Goal: Task Accomplishment & Management: Manage account settings

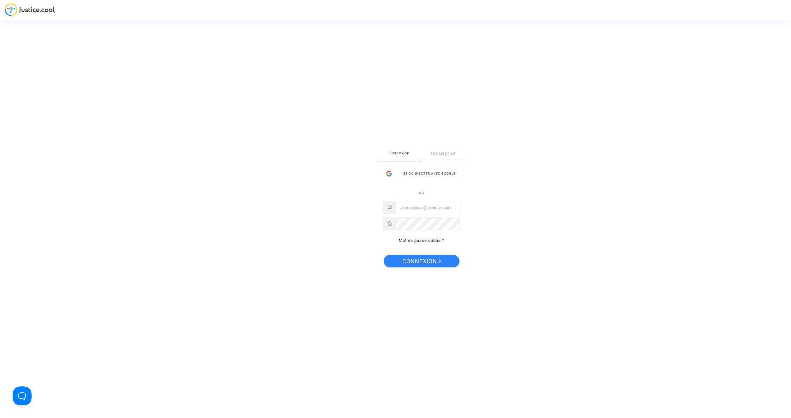
type input "[EMAIL_ADDRESS][DOMAIN_NAME]"
click at [439, 259] on span "Connexion" at bounding box center [421, 261] width 39 height 13
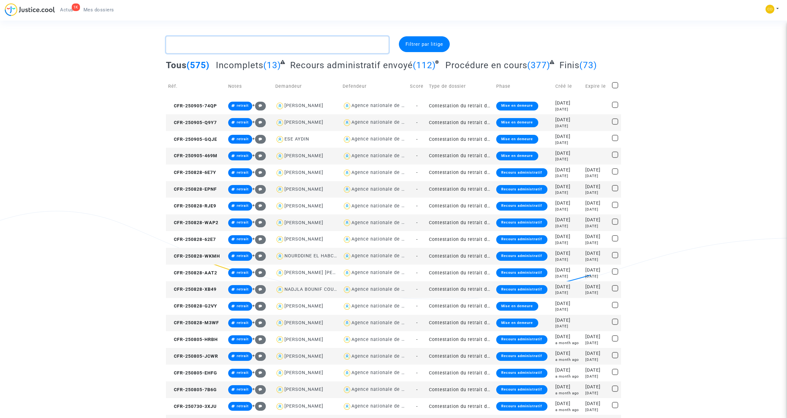
click at [214, 47] on textarea at bounding box center [277, 44] width 223 height 17
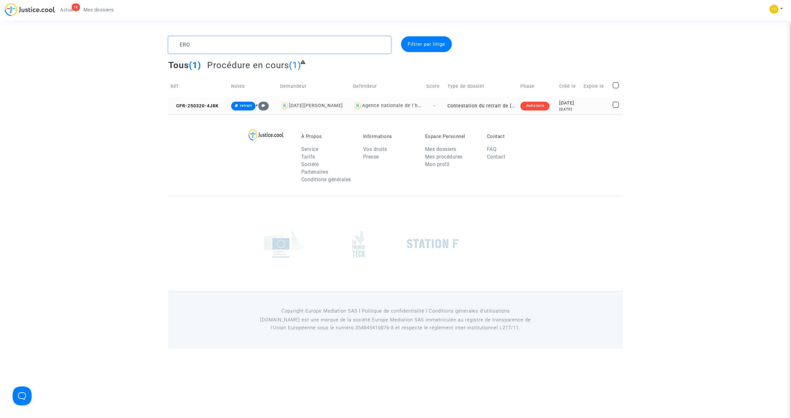
type textarea "ERO"
click at [470, 105] on td "Contestation du retrait de MaPrimeRénov par l'ANAH (mandataire)" at bounding box center [481, 106] width 73 height 17
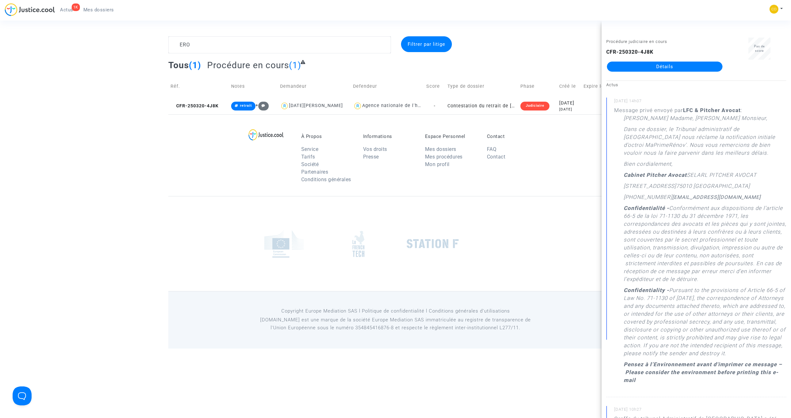
click at [644, 68] on link "Détails" at bounding box center [665, 67] width 116 height 10
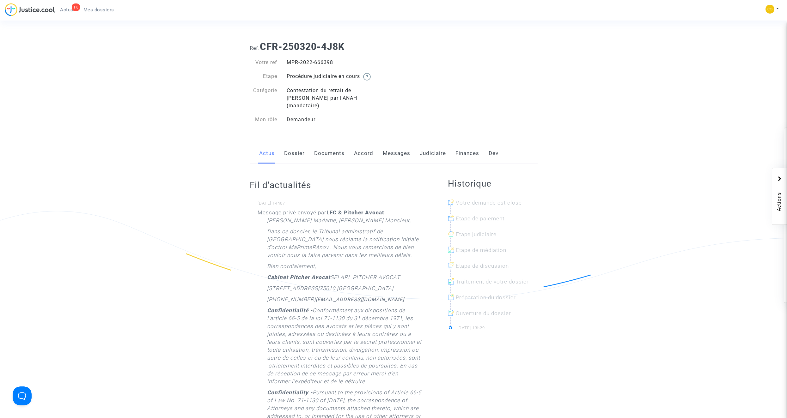
scroll to position [32, 0]
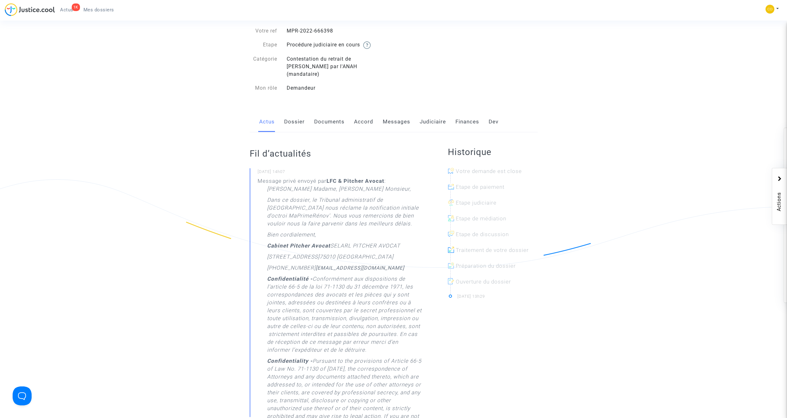
click at [323, 115] on link "Documents" at bounding box center [329, 122] width 30 height 21
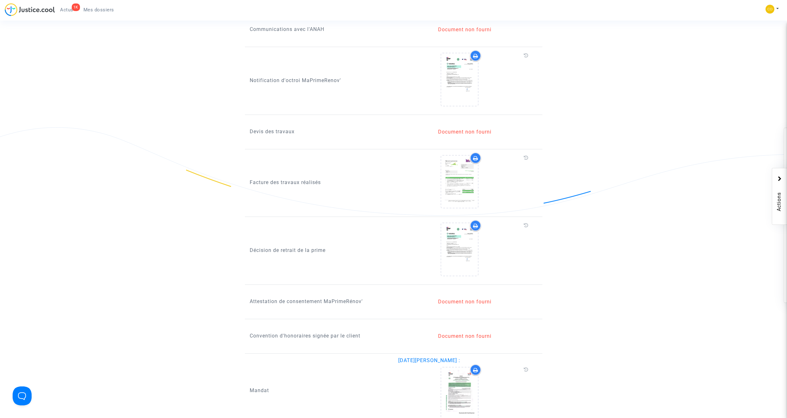
scroll to position [505, 0]
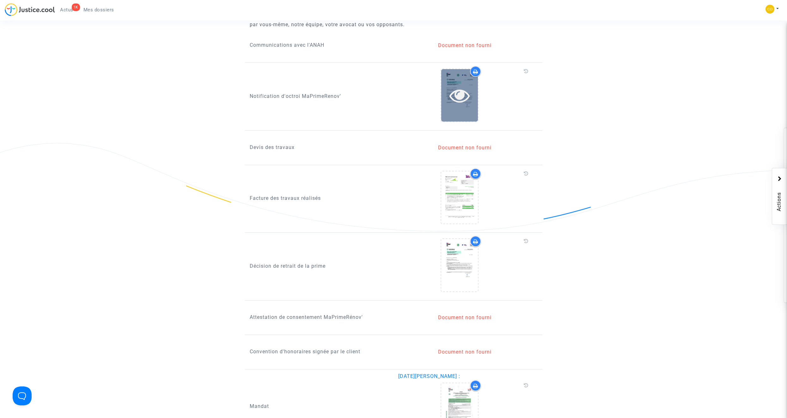
click at [458, 90] on icon at bounding box center [459, 95] width 21 height 20
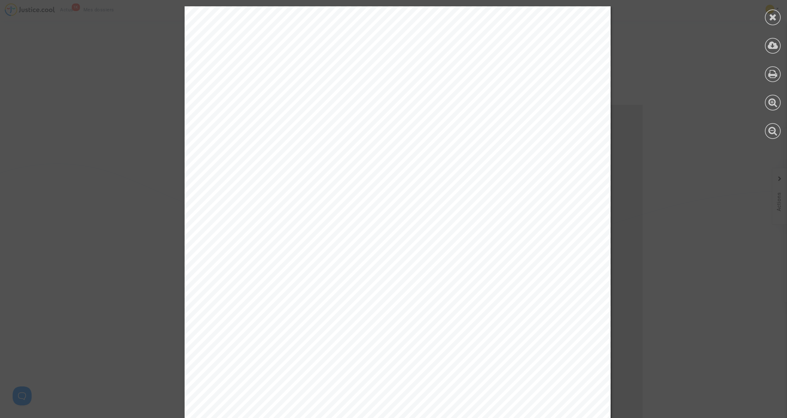
scroll to position [474, 0]
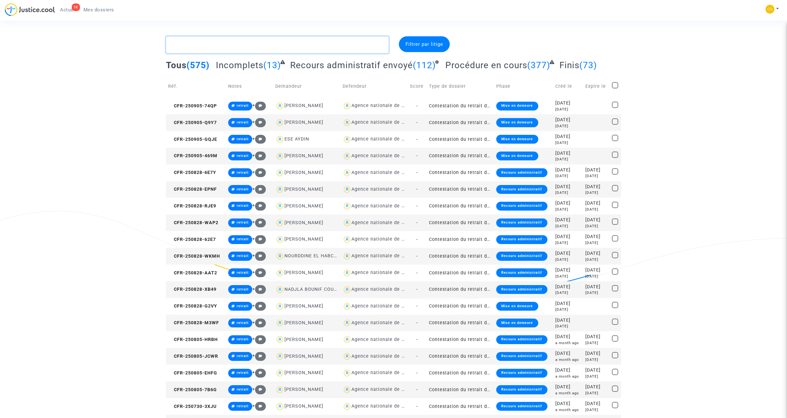
click at [265, 45] on textarea at bounding box center [277, 44] width 223 height 17
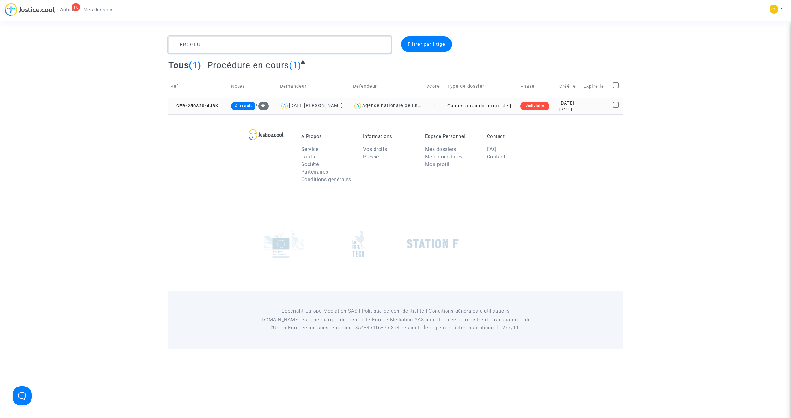
type textarea "EROGLU"
click at [452, 105] on td "Contestation du retrait de MaPrimeRénov par l'ANAH (mandataire)" at bounding box center [481, 106] width 73 height 17
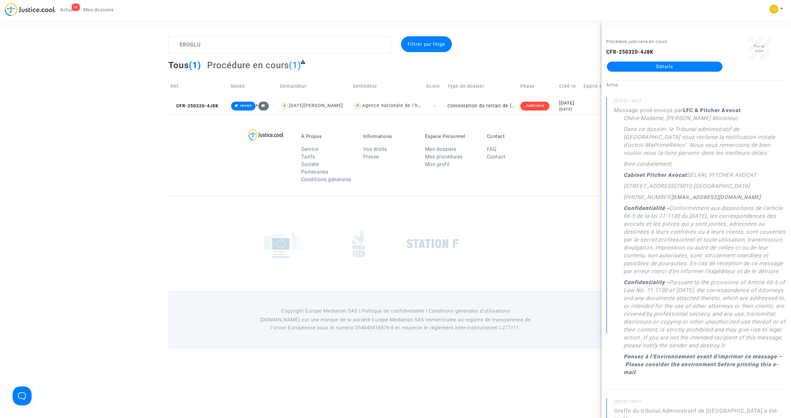
click at [658, 69] on link "Détails" at bounding box center [665, 67] width 116 height 10
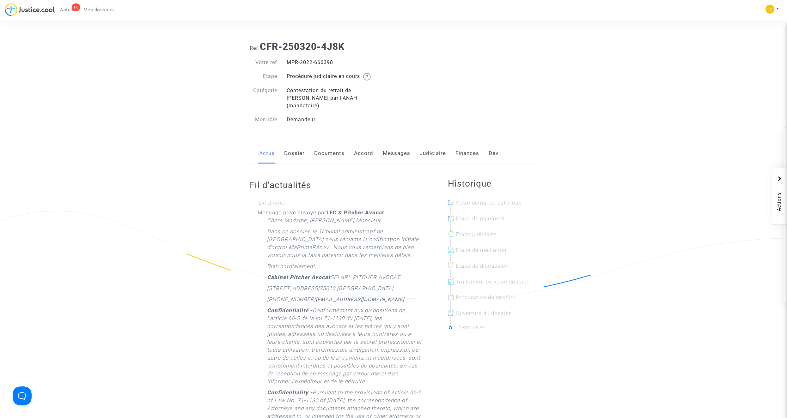
click at [330, 145] on link "Documents" at bounding box center [329, 153] width 30 height 21
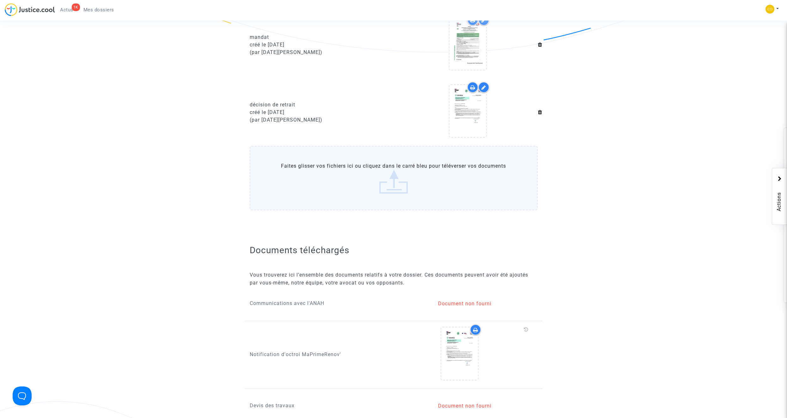
scroll to position [253, 0]
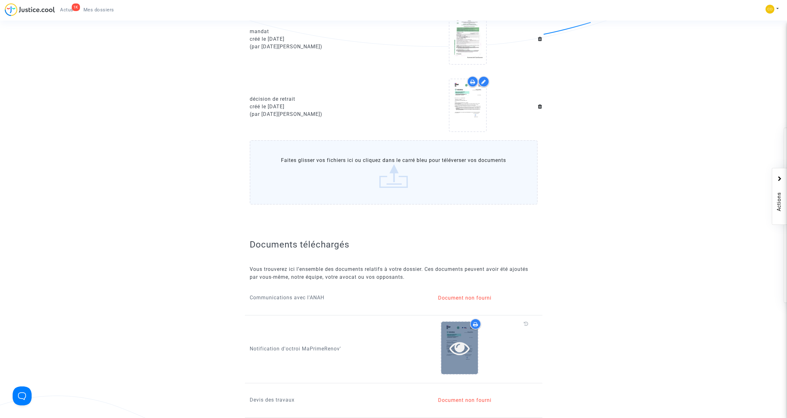
click at [462, 341] on icon at bounding box center [459, 348] width 21 height 20
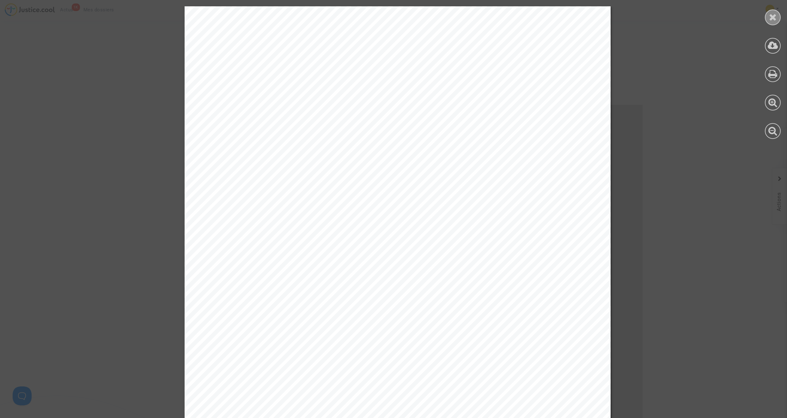
click at [766, 16] on div at bounding box center [772, 17] width 16 height 16
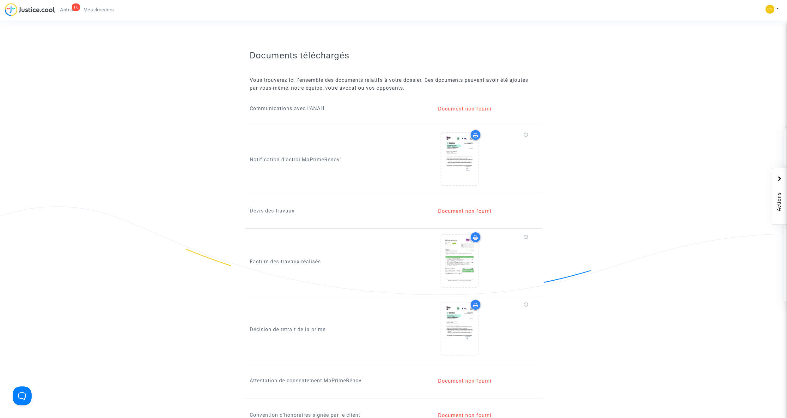
scroll to position [442, 0]
click at [460, 318] on icon at bounding box center [459, 328] width 21 height 20
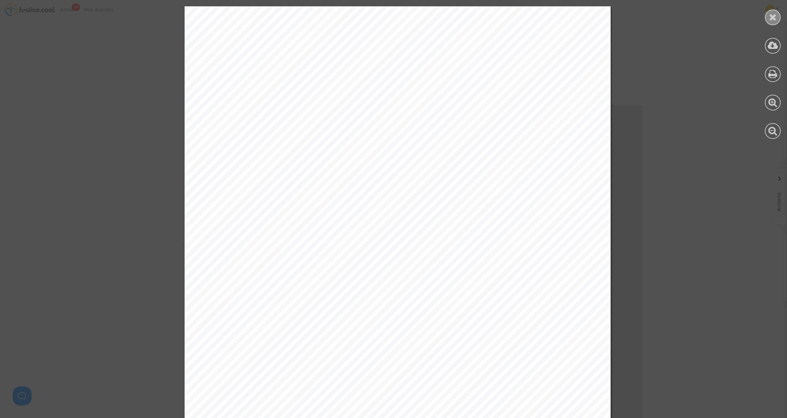
click at [770, 15] on icon at bounding box center [773, 16] width 8 height 9
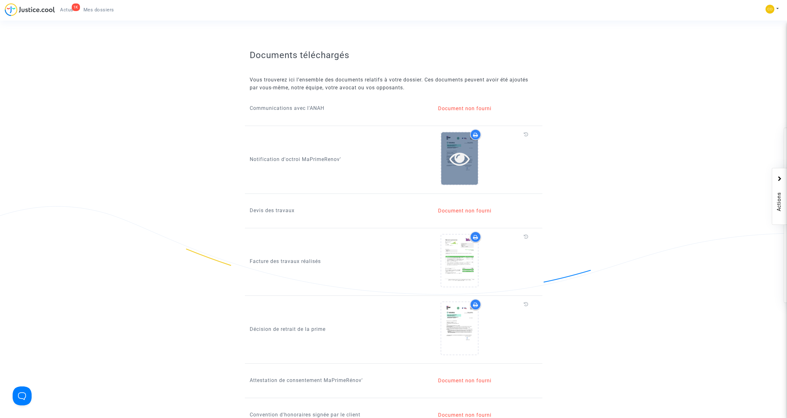
click at [459, 152] on icon at bounding box center [459, 158] width 21 height 20
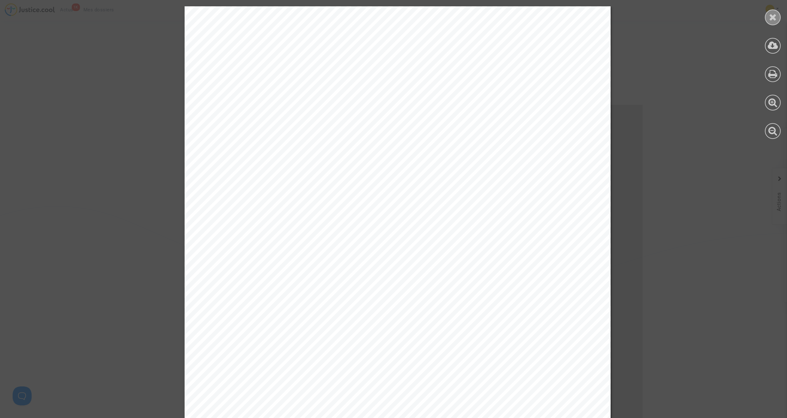
click at [768, 17] on div at bounding box center [772, 17] width 16 height 16
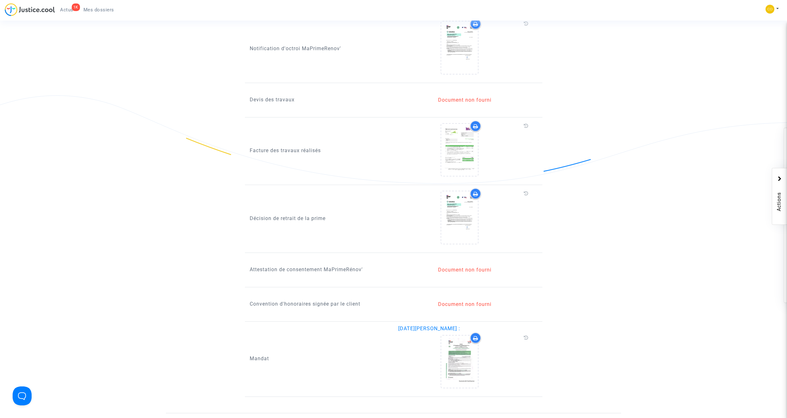
scroll to position [537, 0]
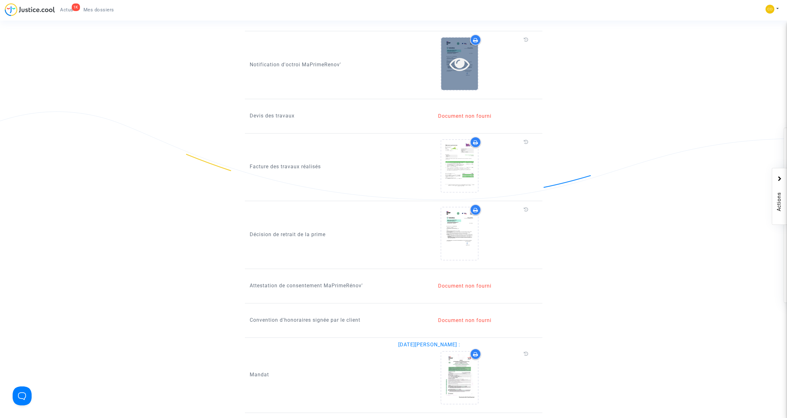
click at [460, 59] on icon at bounding box center [459, 64] width 21 height 20
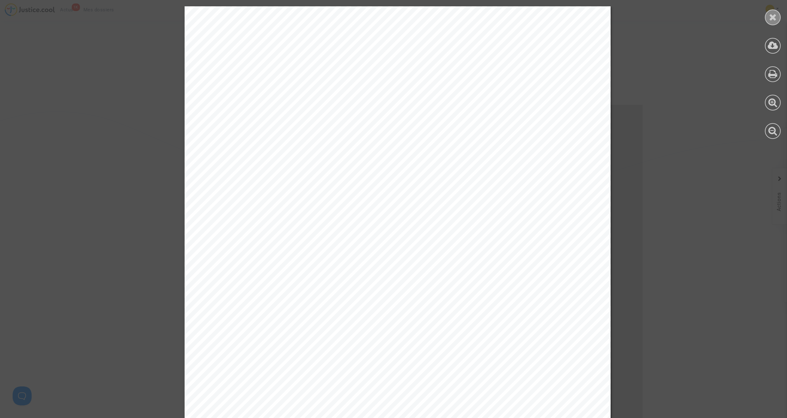
click at [773, 19] on icon at bounding box center [773, 16] width 8 height 9
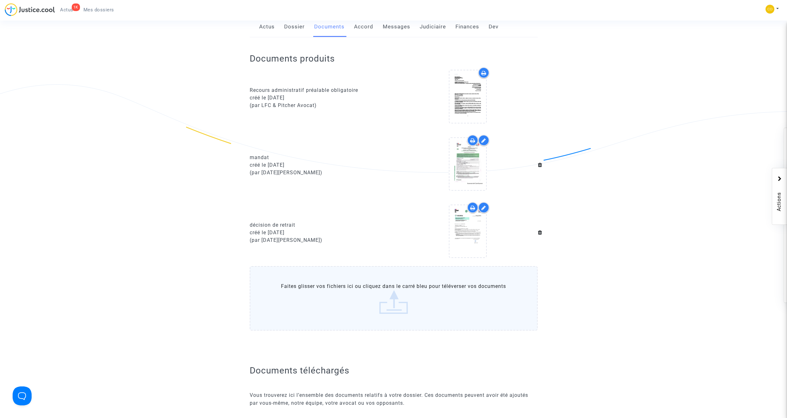
scroll to position [126, 0]
click at [468, 223] on icon at bounding box center [467, 232] width 21 height 20
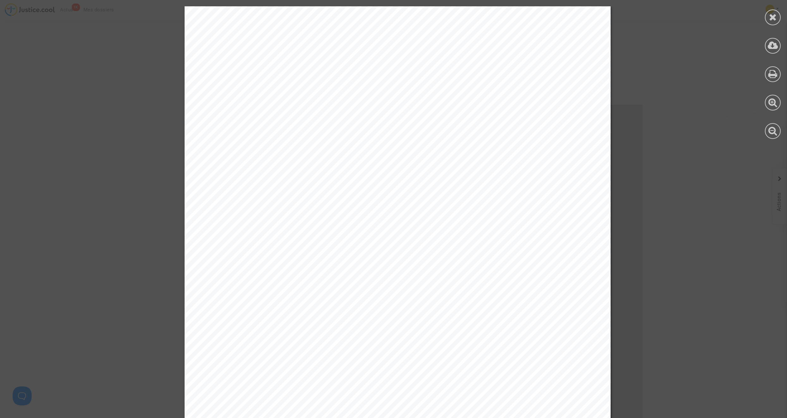
click at [772, 13] on icon at bounding box center [773, 16] width 8 height 9
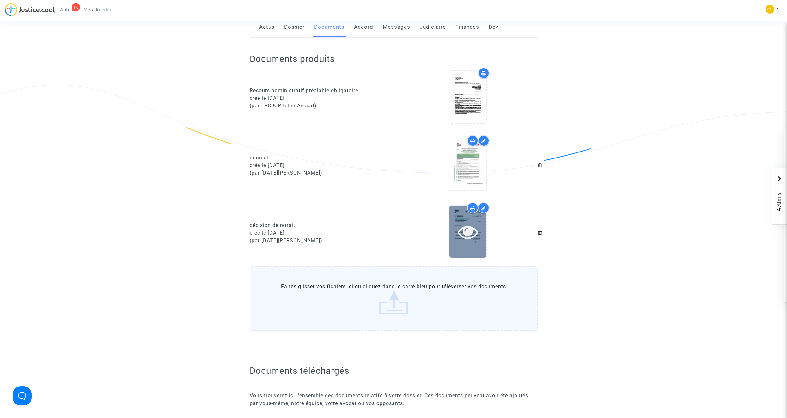
click at [469, 224] on icon at bounding box center [467, 232] width 21 height 20
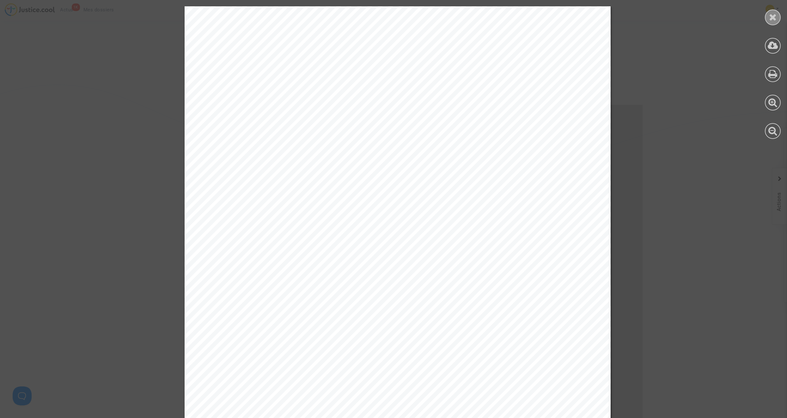
click at [770, 15] on icon at bounding box center [773, 16] width 8 height 9
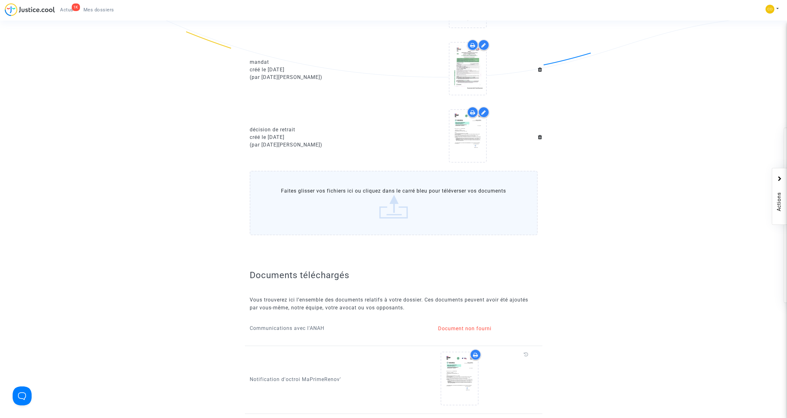
scroll to position [221, 0]
click at [411, 204] on label "Faites glisser vos fichiers ici ou cliquez dans le carré bleu pour téléverser v…" at bounding box center [394, 204] width 288 height 64
click at [0, 0] on input "Faites glisser vos fichiers ici ou cliquez dans le carré bleu pour téléverser v…" at bounding box center [0, 0] width 0 height 0
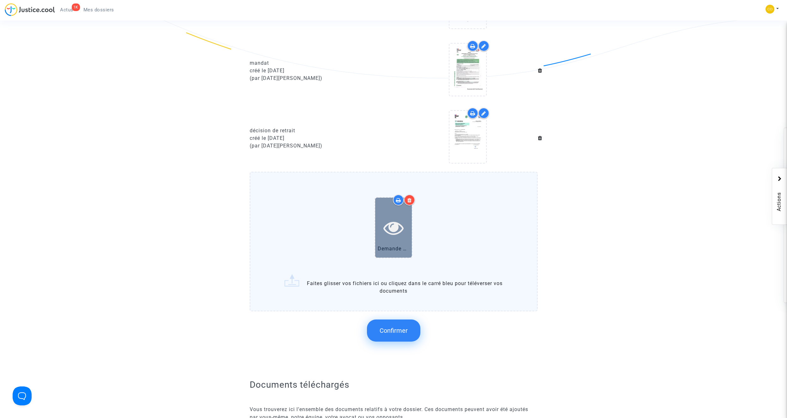
click at [397, 220] on icon at bounding box center [393, 228] width 21 height 20
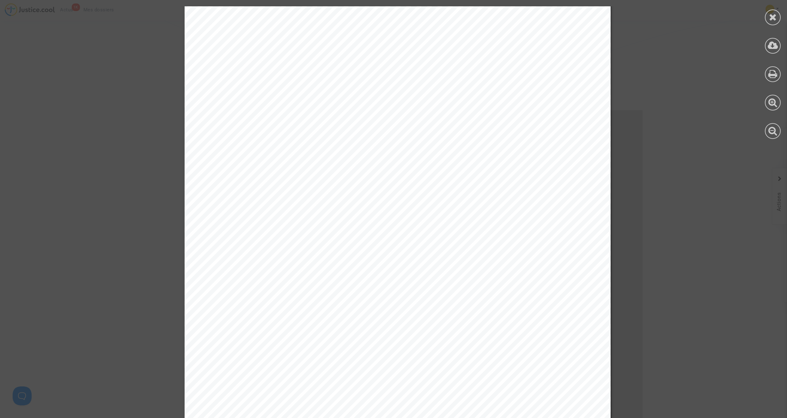
scroll to position [0, 0]
click at [770, 19] on icon at bounding box center [773, 16] width 8 height 9
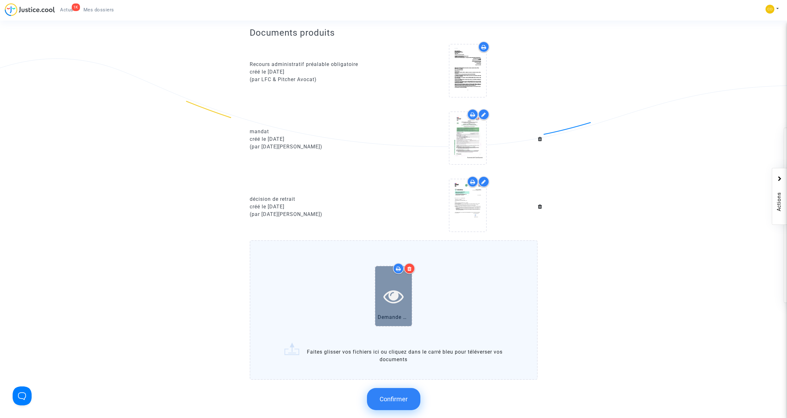
scroll to position [158, 0]
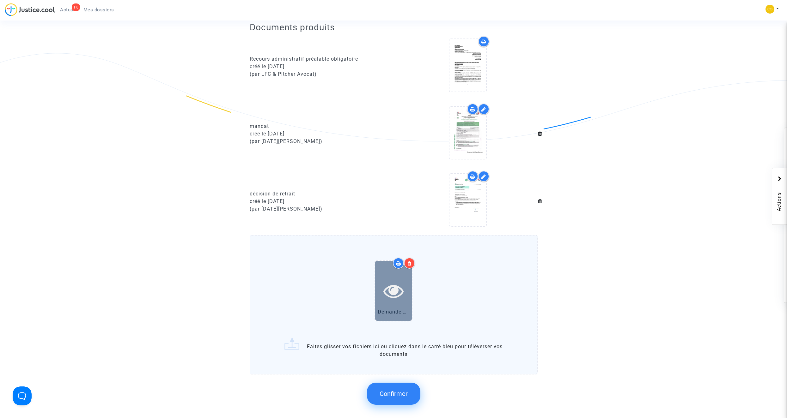
click at [394, 284] on icon at bounding box center [393, 291] width 21 height 20
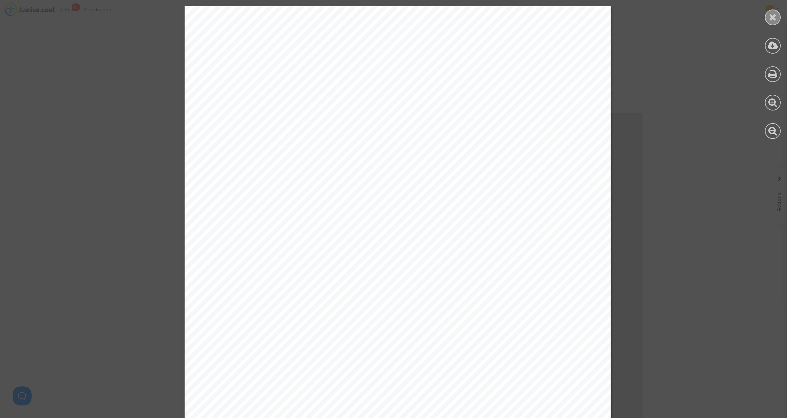
click at [773, 19] on icon at bounding box center [773, 16] width 8 height 9
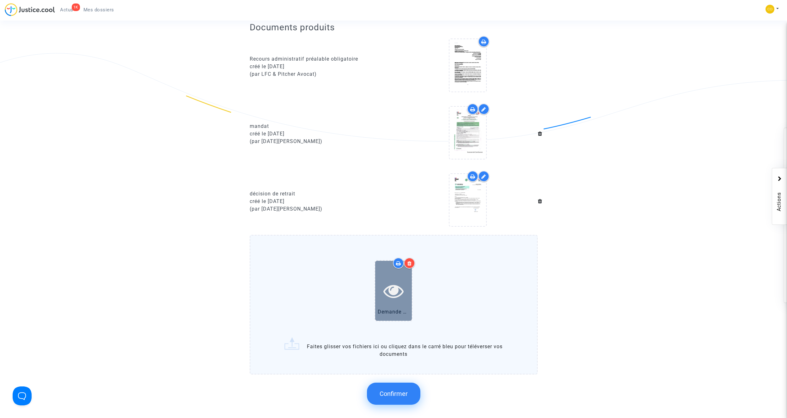
click at [392, 281] on icon at bounding box center [393, 291] width 21 height 20
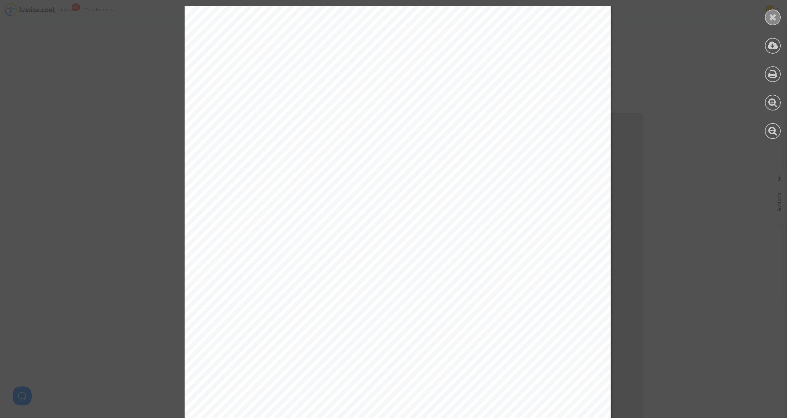
click at [770, 17] on icon at bounding box center [773, 16] width 8 height 9
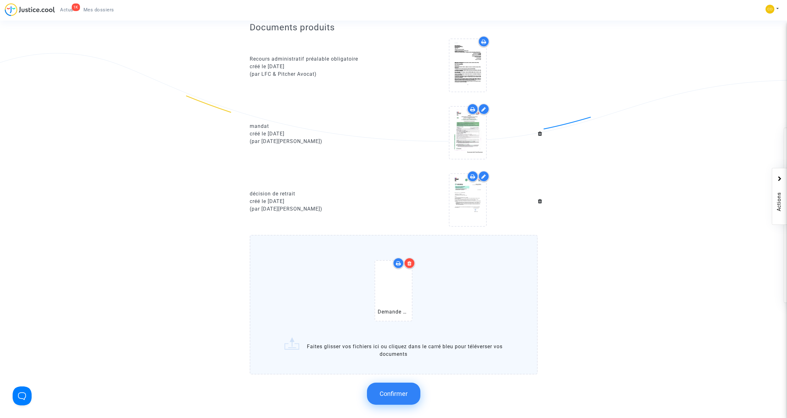
click at [404, 390] on span "Confirmer" at bounding box center [393, 394] width 28 height 8
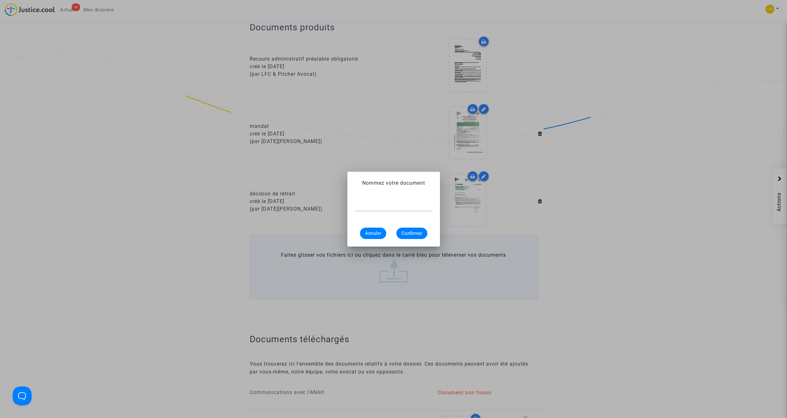
scroll to position [0, 0]
click at [395, 206] on input "text" at bounding box center [393, 206] width 77 height 6
type input "n"
type input "Notification d'octroi MaPrimeRenov'"
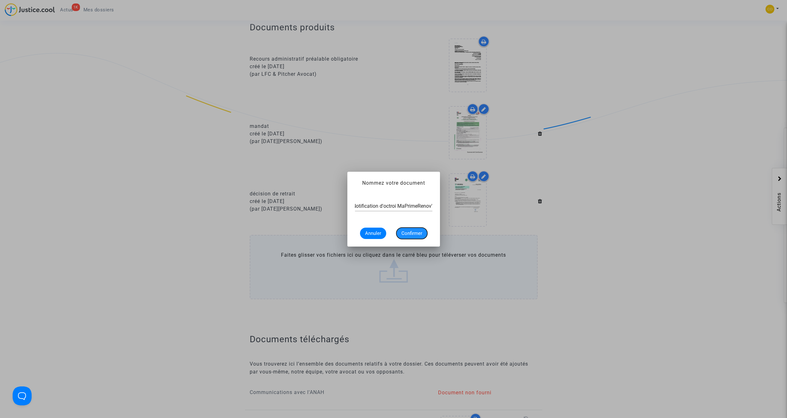
click at [414, 234] on span "Confirmer" at bounding box center [411, 234] width 21 height 6
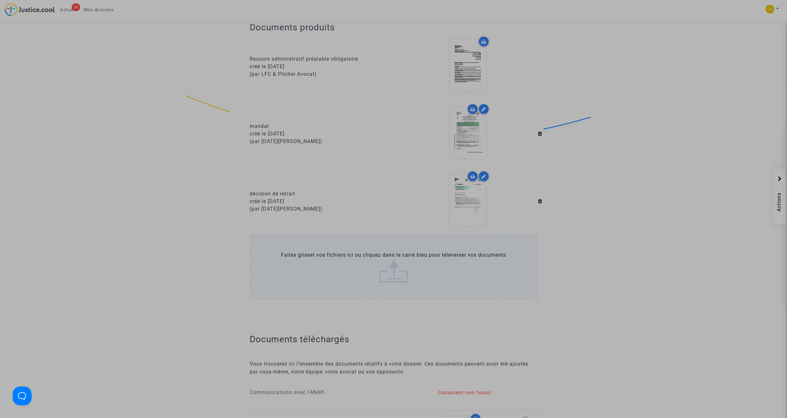
scroll to position [0, 0]
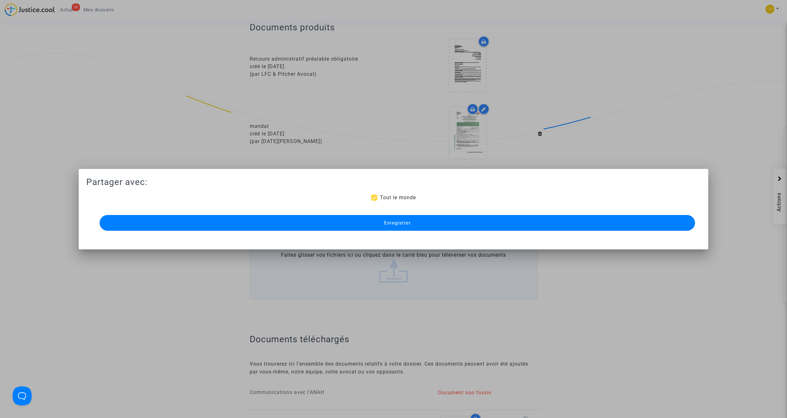
click at [413, 225] on button "Enregistrer" at bounding box center [397, 223] width 595 height 16
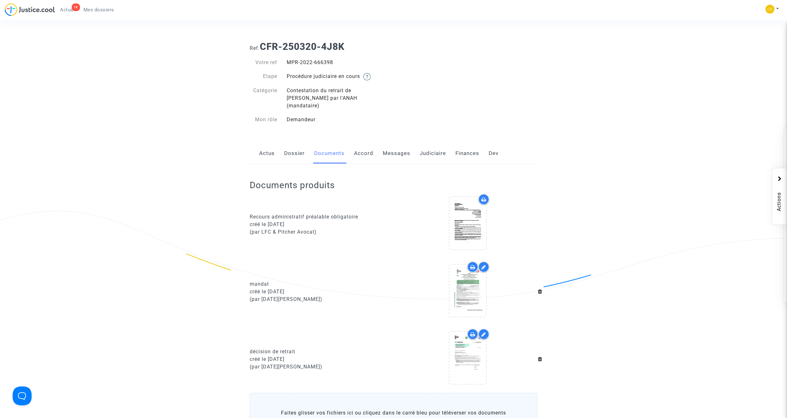
scroll to position [158, 0]
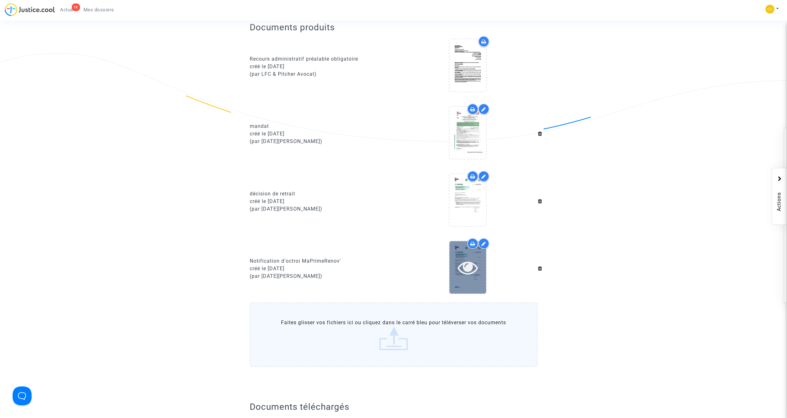
click at [471, 261] on icon at bounding box center [467, 267] width 21 height 20
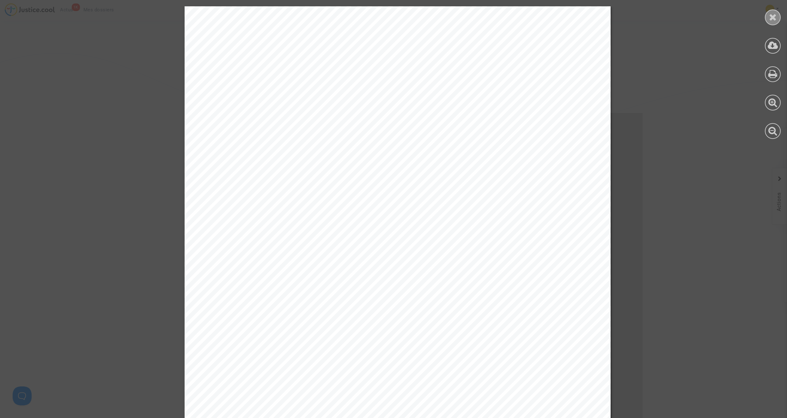
click at [769, 18] on icon at bounding box center [773, 16] width 8 height 9
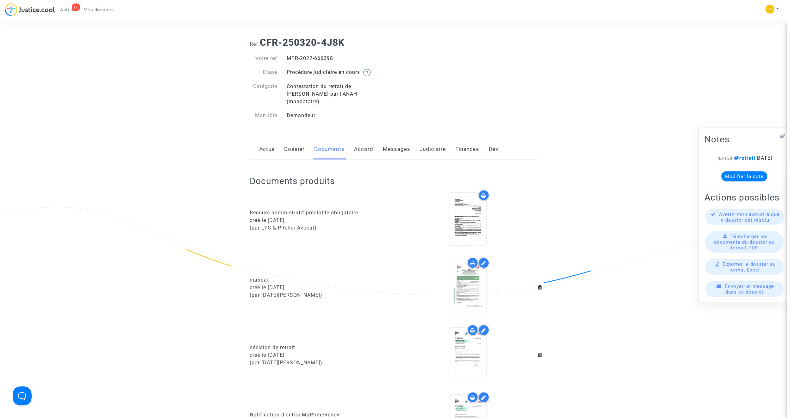
scroll to position [0, 0]
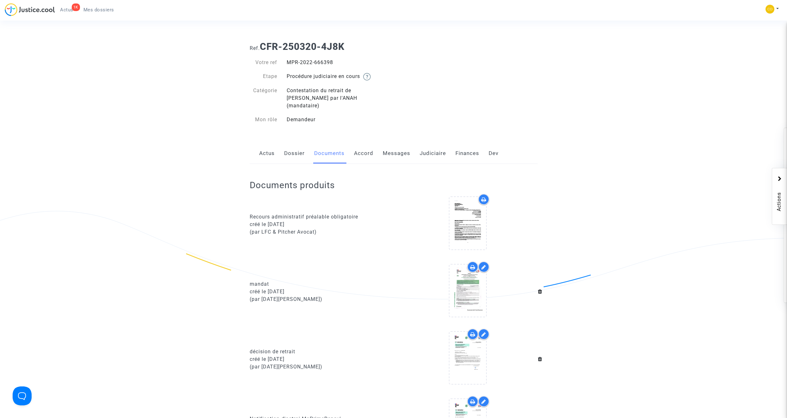
click at [406, 145] on link "Messages" at bounding box center [396, 153] width 27 height 21
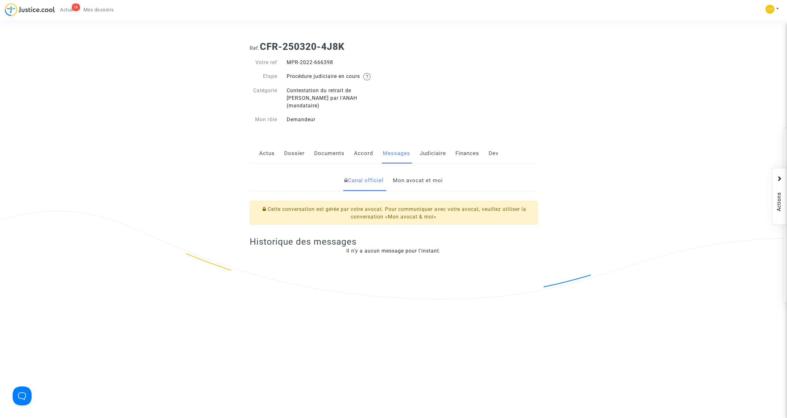
click at [415, 173] on link "Mon avocat et moi" at bounding box center [418, 180] width 50 height 21
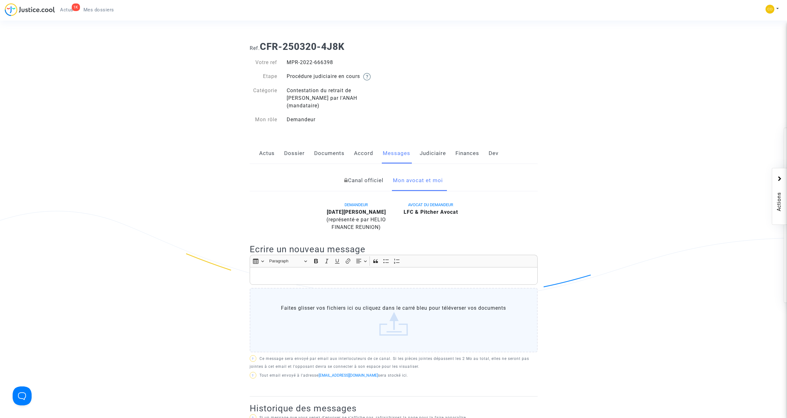
click at [353, 272] on p "Rich Text Editor, main" at bounding box center [393, 276] width 281 height 8
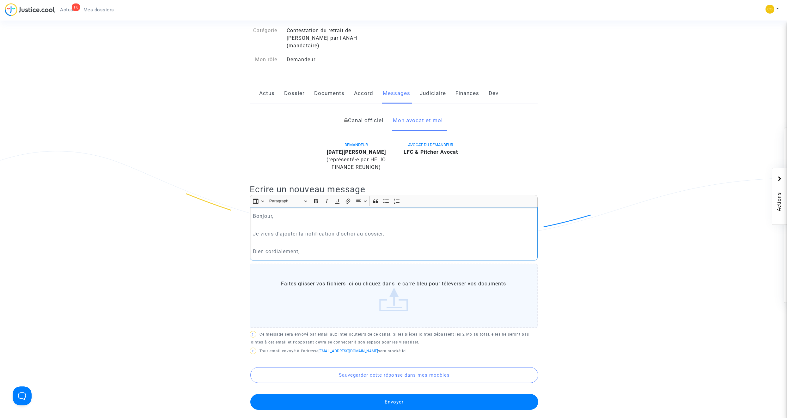
scroll to position [63, 0]
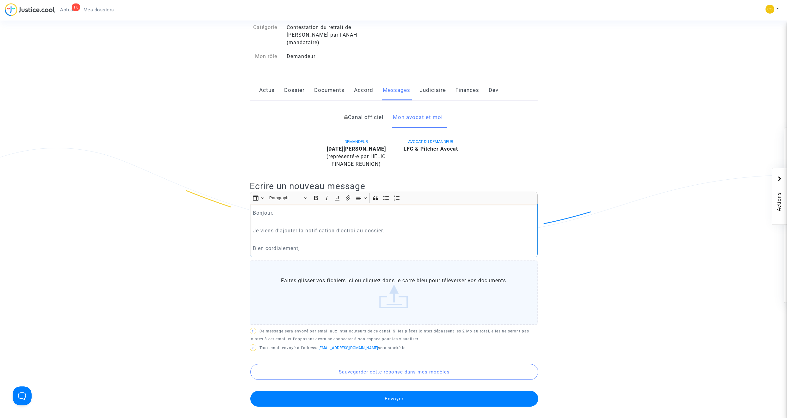
click at [361, 227] on p "Je viens d'ajouter la notification d'octroi au dossier." at bounding box center [393, 231] width 281 height 8
click at [357, 227] on p "Je viens d'ajouter la notification d'octroi au dossier." at bounding box center [393, 231] width 281 height 8
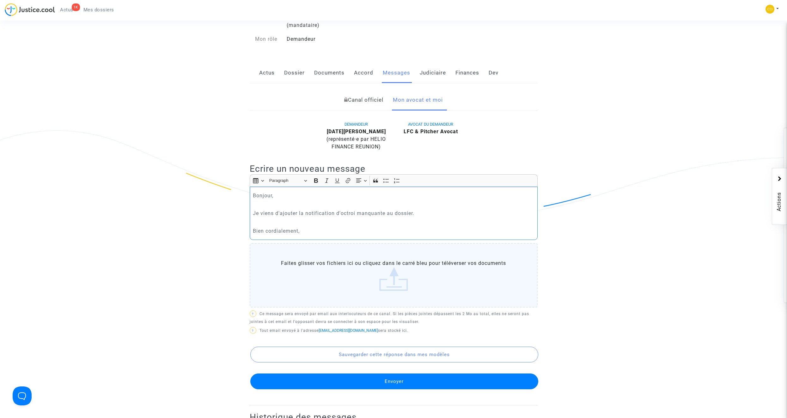
scroll to position [95, 0]
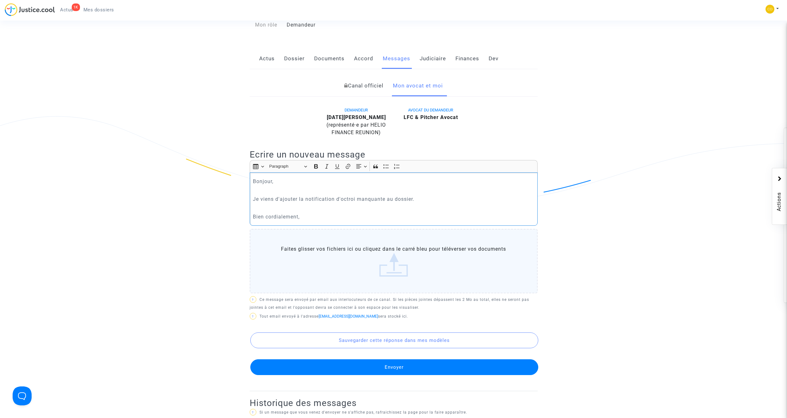
click at [408, 359] on button "Envoyer" at bounding box center [394, 367] width 288 height 16
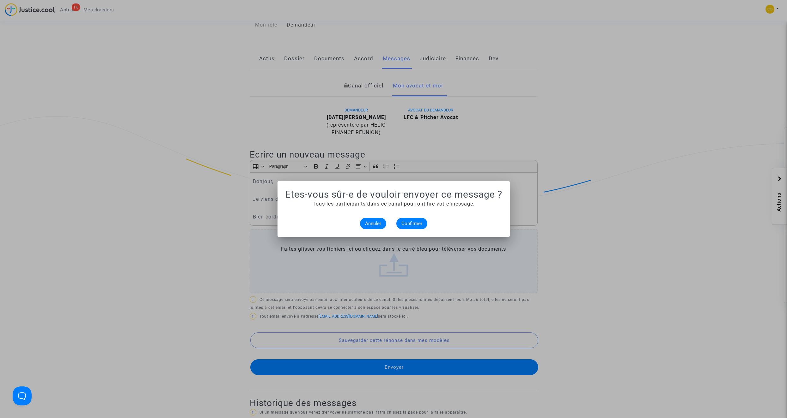
scroll to position [0, 0]
click at [412, 226] on span "Confirmer" at bounding box center [411, 224] width 21 height 6
